Goal: Transaction & Acquisition: Purchase product/service

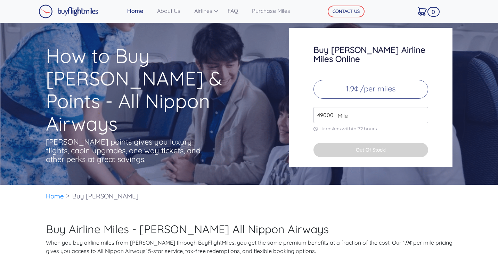
click at [331, 110] on input "49000" at bounding box center [371, 115] width 115 height 16
click at [324, 108] on input "49000" at bounding box center [371, 115] width 115 height 16
click at [404, 108] on input "16000" at bounding box center [371, 115] width 115 height 16
type input "16000"
click at [391, 128] on div "Buy [PERSON_NAME] Airline Miles Online 1.9¢ /per miles 16000 Mile transfers wit…" at bounding box center [370, 97] width 163 height 139
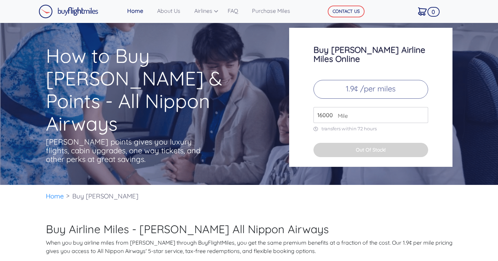
click at [312, 235] on h2 "Buy Airline Miles - [PERSON_NAME] All Nippon Airways" at bounding box center [249, 228] width 407 height 13
click at [364, 146] on button "Out Of Stock!" at bounding box center [371, 150] width 115 height 14
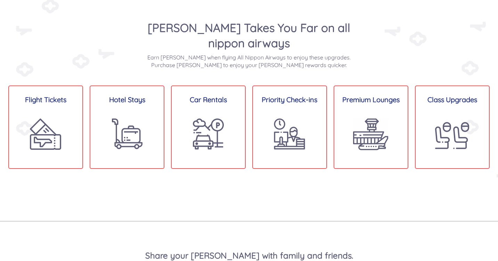
scroll to position [541, 0]
